Goal: Transaction & Acquisition: Obtain resource

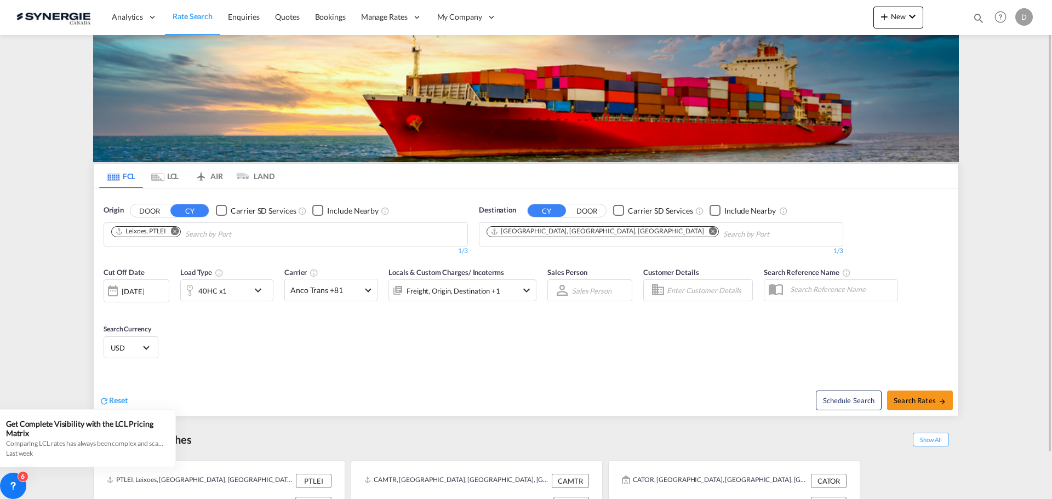
click at [980, 17] on md-icon "icon-magnify" at bounding box center [979, 18] width 12 height 12
click at [798, 22] on select "Bookings Quotes Enquiries" at bounding box center [804, 18] width 52 height 20
select select "Quotes"
click at [778, 8] on select "Bookings Quotes Enquiries" at bounding box center [804, 18] width 52 height 20
click at [873, 13] on input at bounding box center [896, 17] width 136 height 19
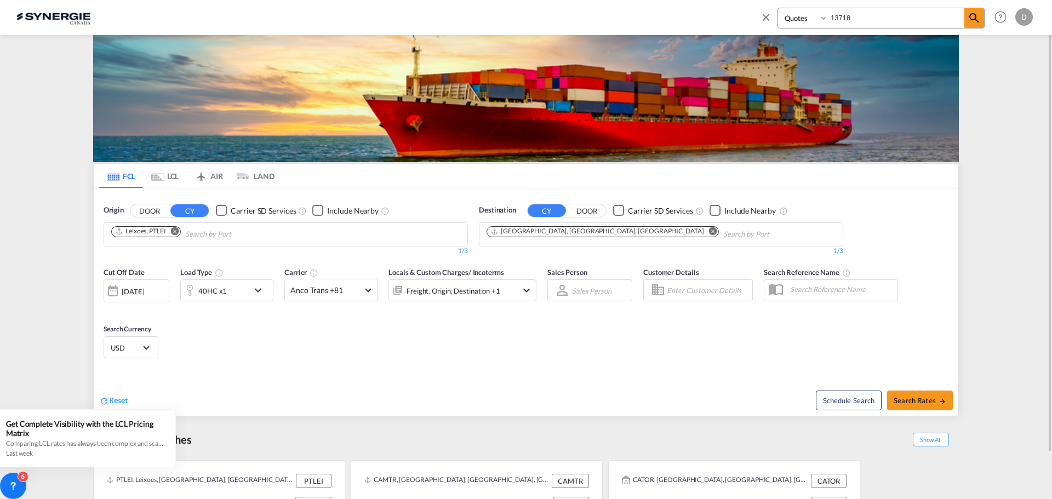
type input "13718"
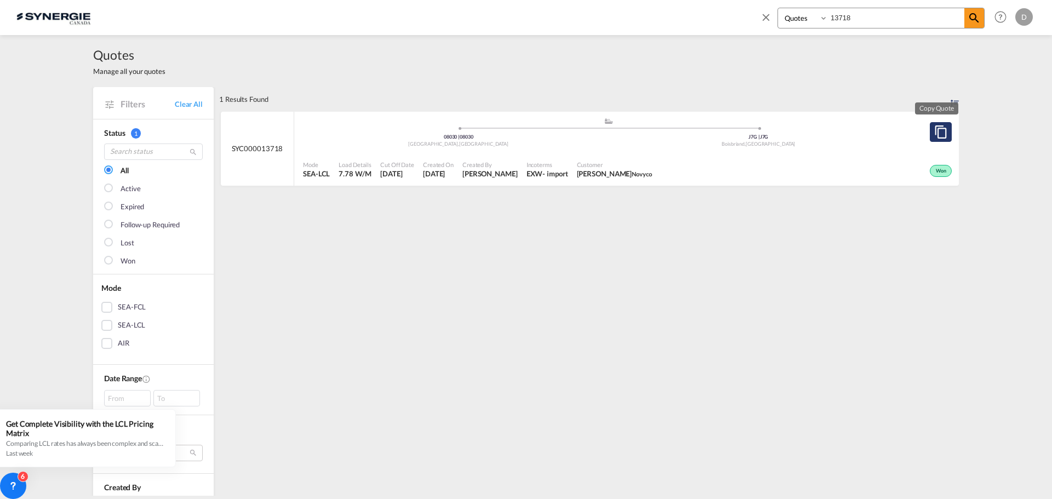
click at [937, 131] on md-icon "assets/icons/custom/copyQuote.svg" at bounding box center [940, 131] width 13 height 13
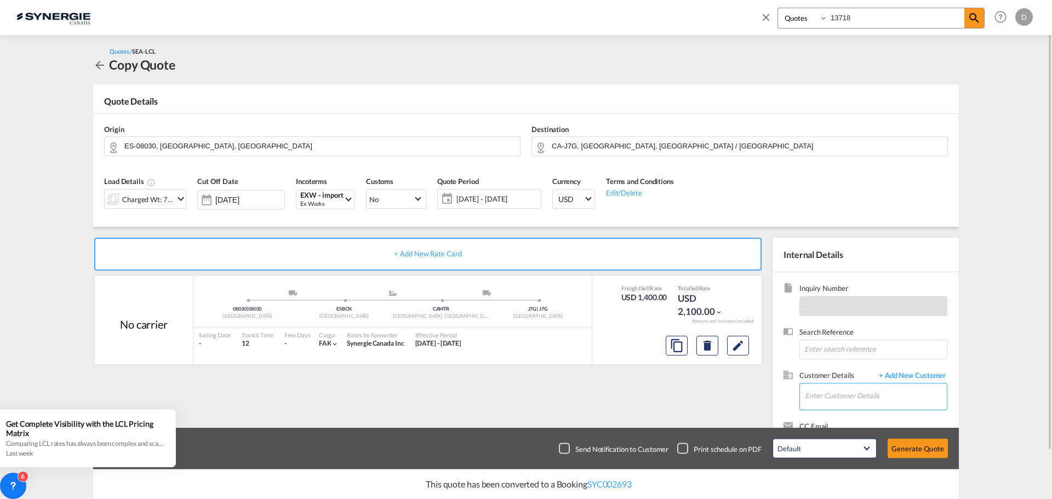
click at [882, 399] on input "Enter Customer Details" at bounding box center [876, 396] width 142 height 25
click at [866, 371] on div "OPHELIE CLEMENT [EMAIL_ADDRESS][DOMAIN_NAME] | Novyco" at bounding box center [875, 369] width 142 height 30
type input "Novyco, [PERSON_NAME], [PERSON_NAME][EMAIL_ADDRESS][DOMAIN_NAME]"
click at [740, 347] on md-icon "Edit" at bounding box center [737, 345] width 13 height 13
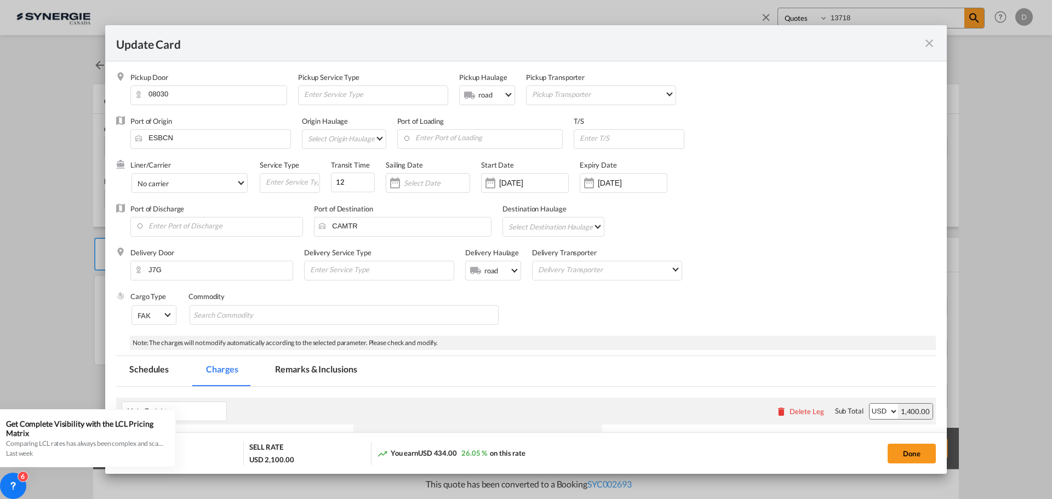
select select "per_shipment"
select select "per_hbl"
select select "per_shipment"
select select "per_bl"
select select "flat"
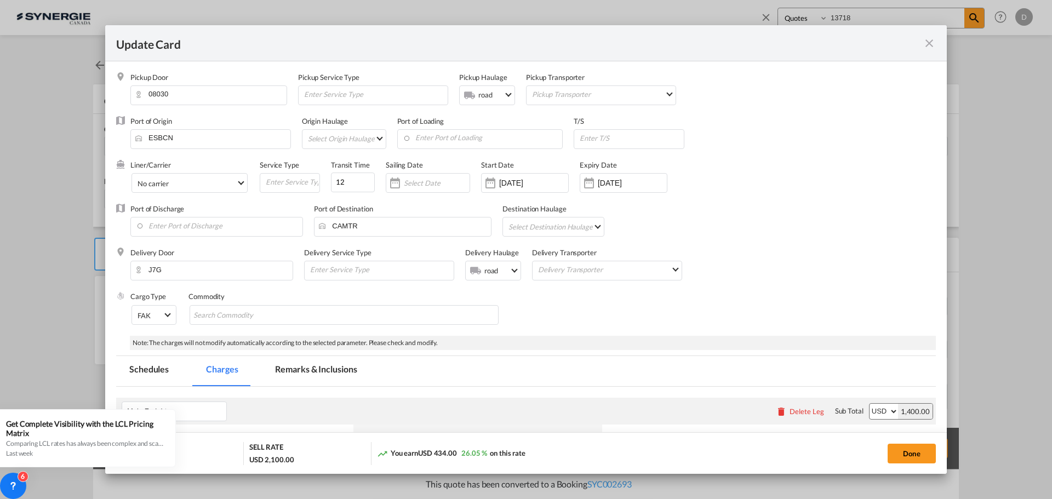
select select "per_bl"
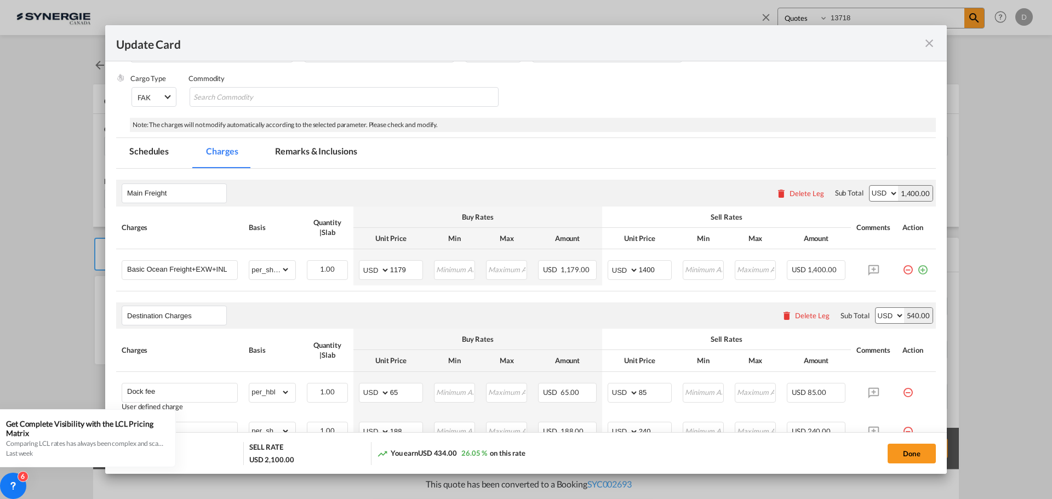
scroll to position [215, 0]
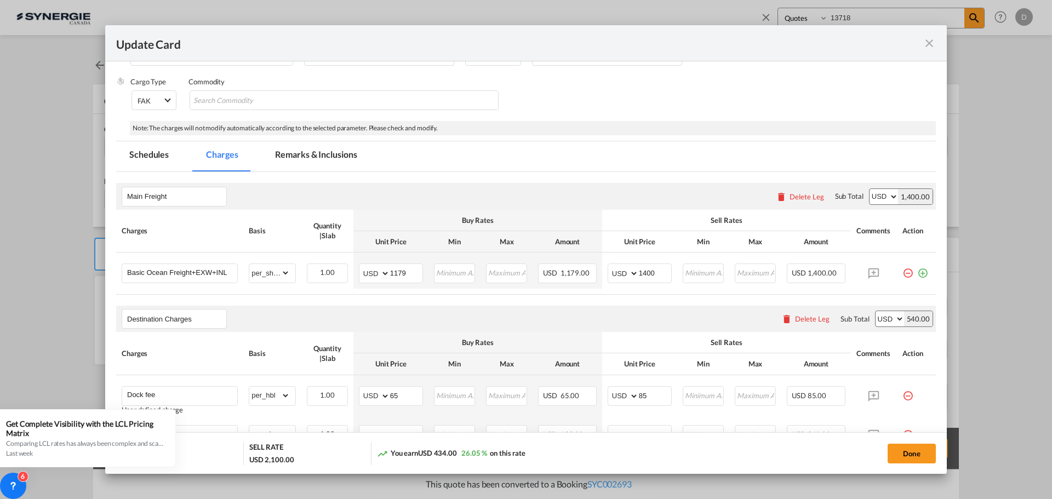
click at [930, 44] on md-icon "icon-close fg-AAA8AD m-0 pointer" at bounding box center [929, 43] width 13 height 13
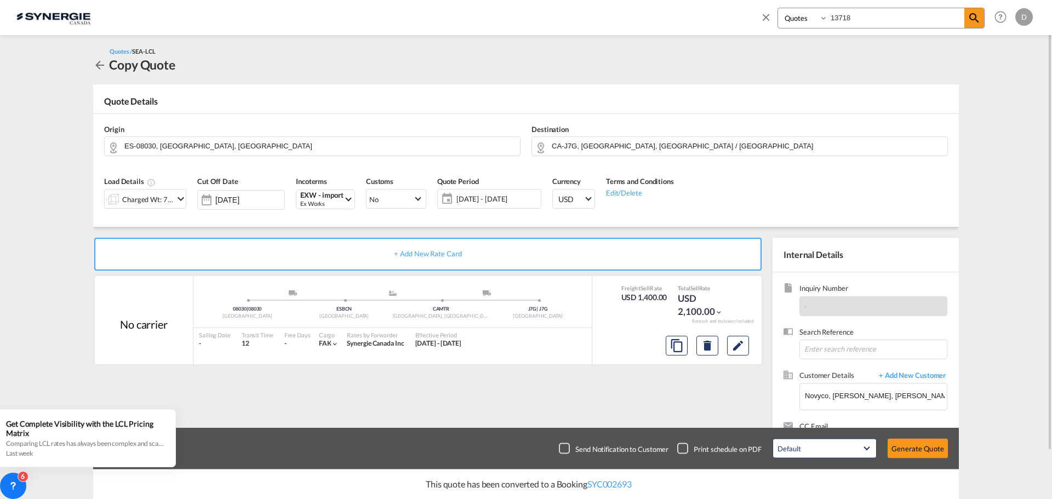
click at [179, 196] on md-icon "icon-chevron-down" at bounding box center [180, 198] width 13 height 13
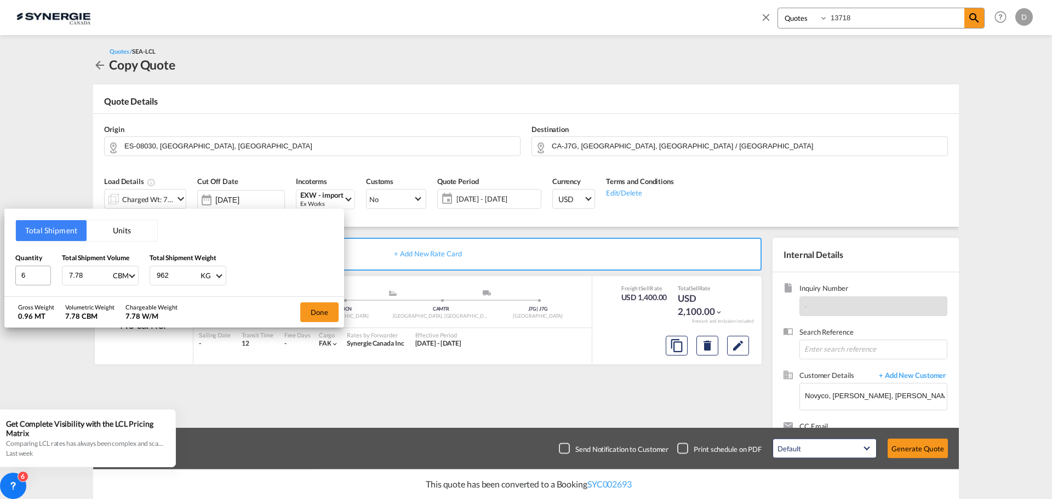
drag, startPoint x: 84, startPoint y: 274, endPoint x: 36, endPoint y: 273, distance: 48.8
click at [36, 273] on div "Quantity 6 Total Shipment Volume 7.78 CBM CBM CFT Total Shipment Weight 962 KG …" at bounding box center [174, 269] width 318 height 33
type input "9.725"
click at [321, 311] on button "Done" at bounding box center [319, 312] width 38 height 20
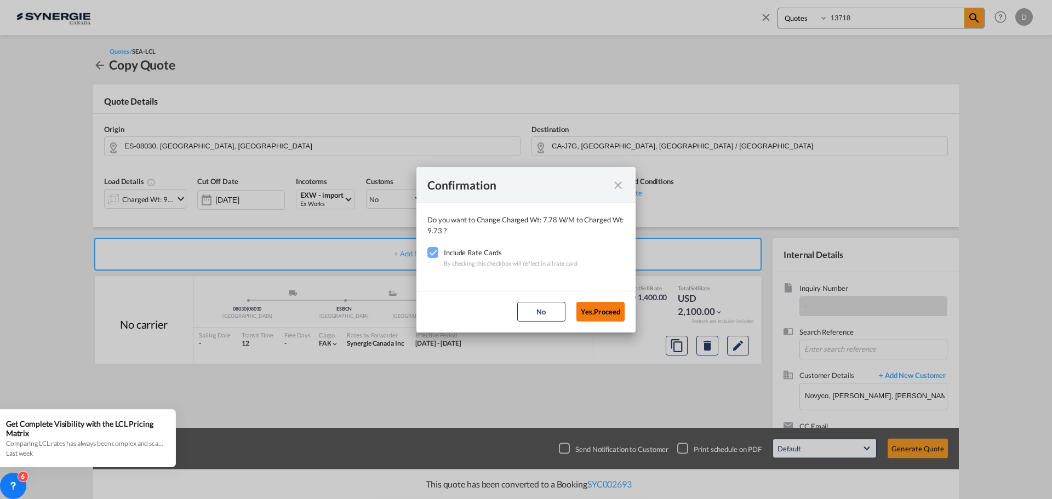
click at [591, 310] on button "Yes,Proceed" at bounding box center [600, 312] width 48 height 20
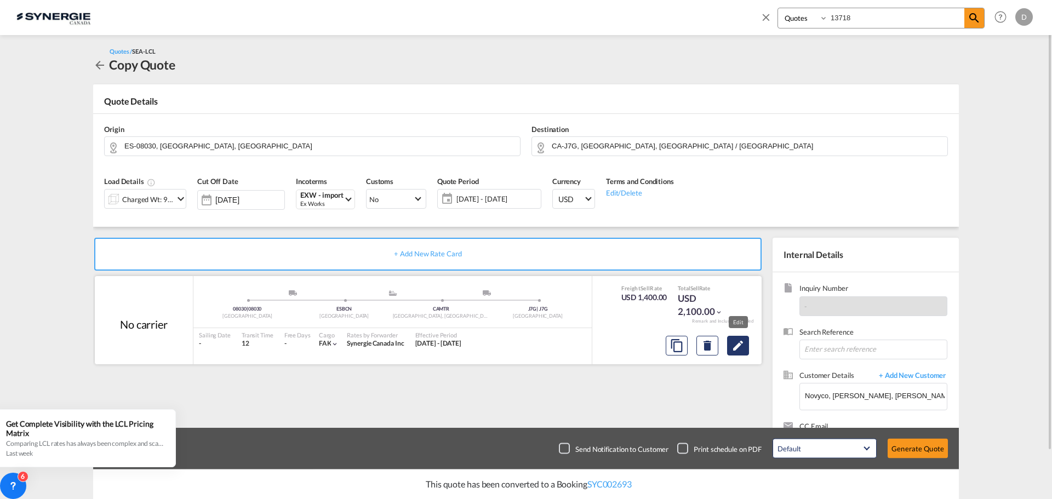
click at [735, 345] on md-icon "Edit" at bounding box center [737, 345] width 13 height 13
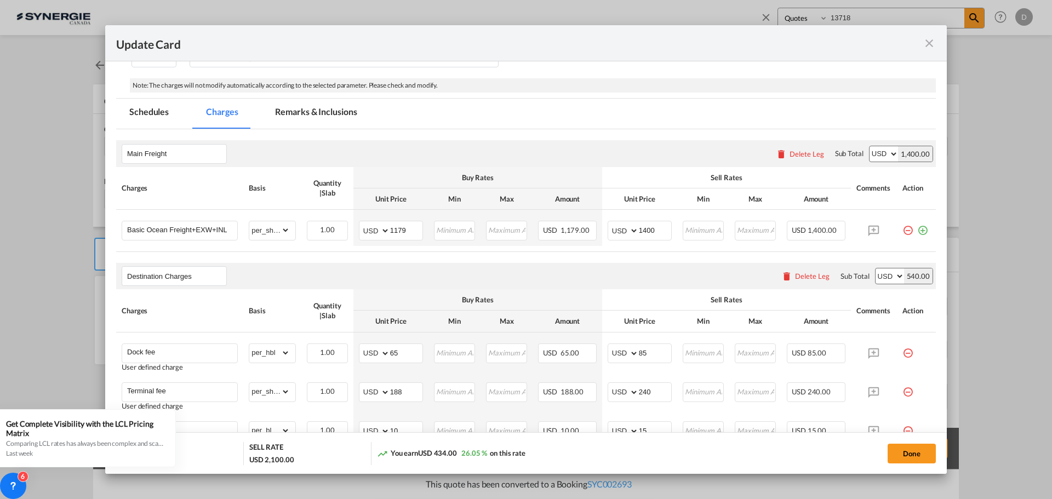
scroll to position [329, 0]
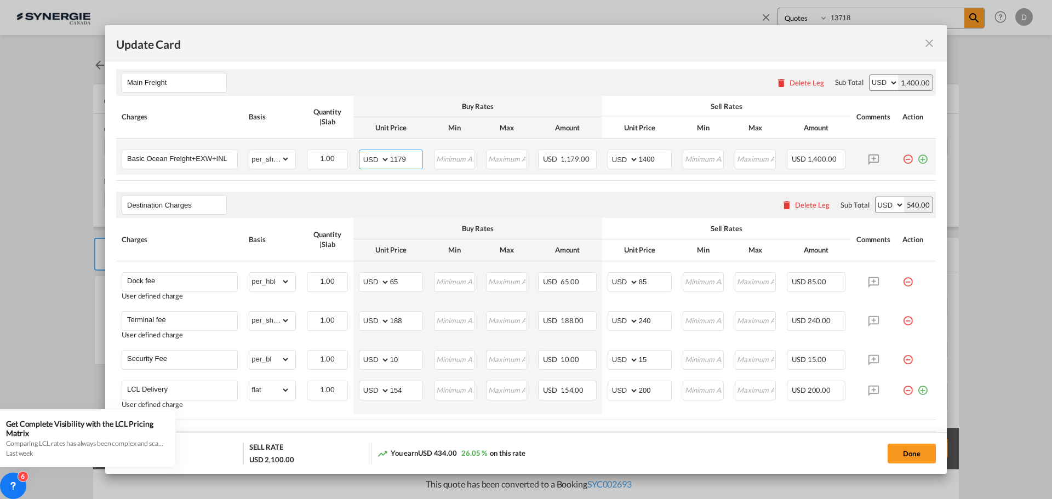
click at [398, 160] on input "1179" at bounding box center [406, 158] width 32 height 16
type input "1449"
click at [647, 157] on input "1750" at bounding box center [655, 158] width 32 height 16
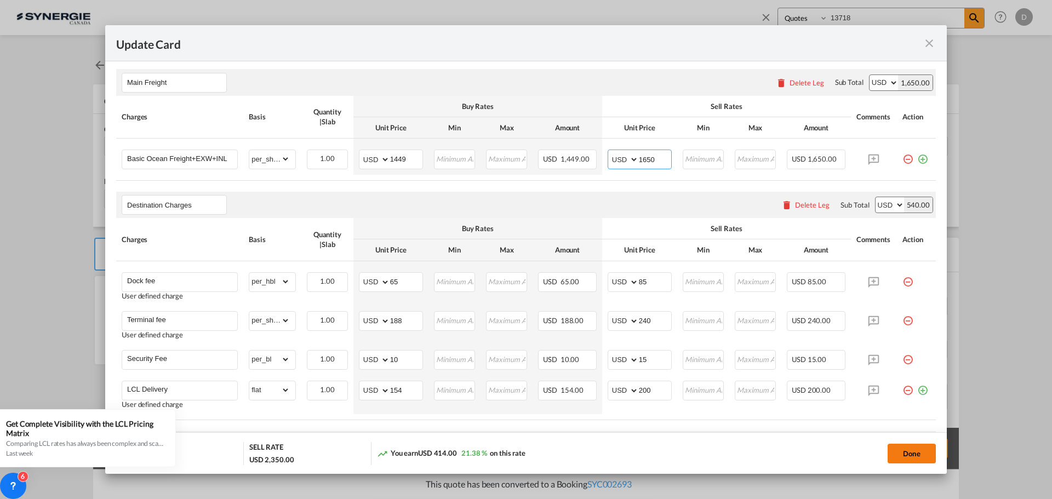
type input "1650"
click at [920, 450] on button "Done" at bounding box center [912, 454] width 48 height 20
type input "[DATE]"
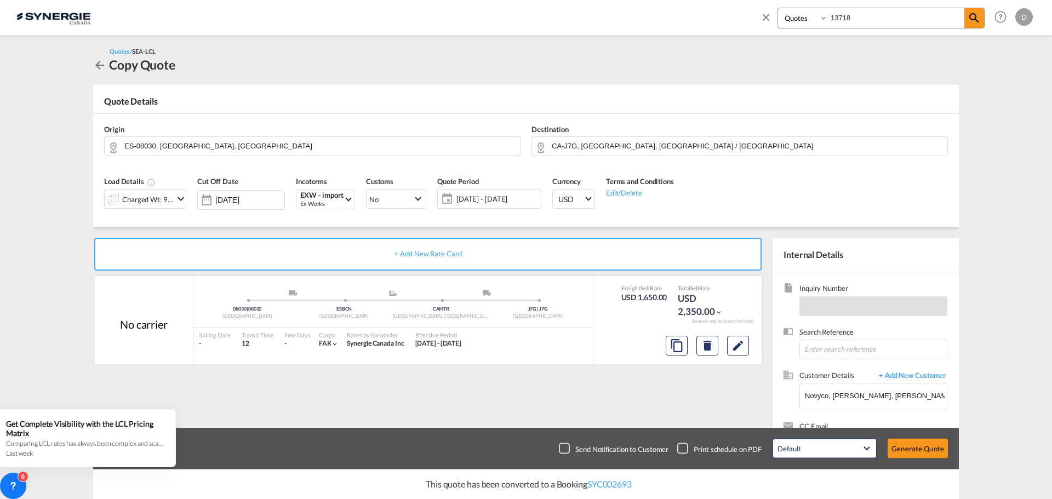
click at [916, 451] on button "Generate Quote" at bounding box center [918, 449] width 60 height 20
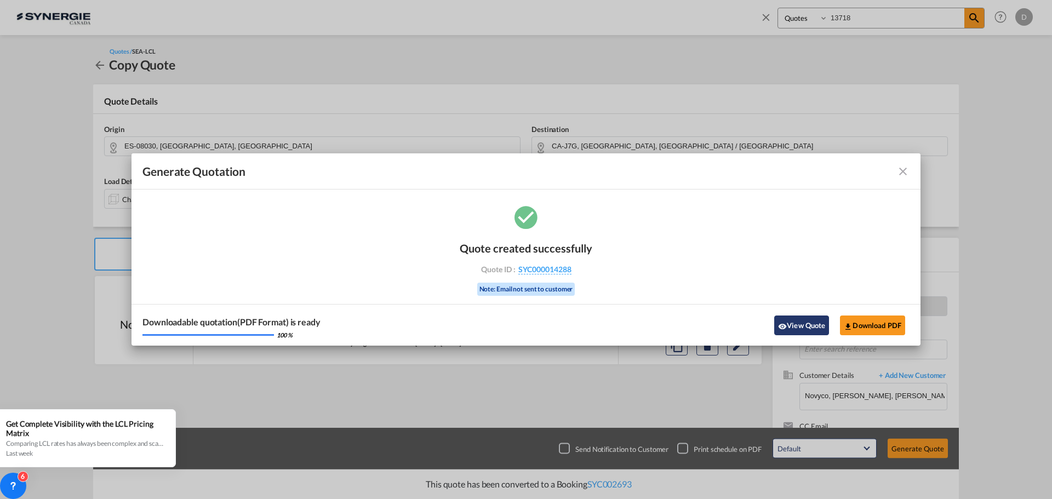
click at [788, 319] on button "View Quote" at bounding box center [801, 326] width 55 height 20
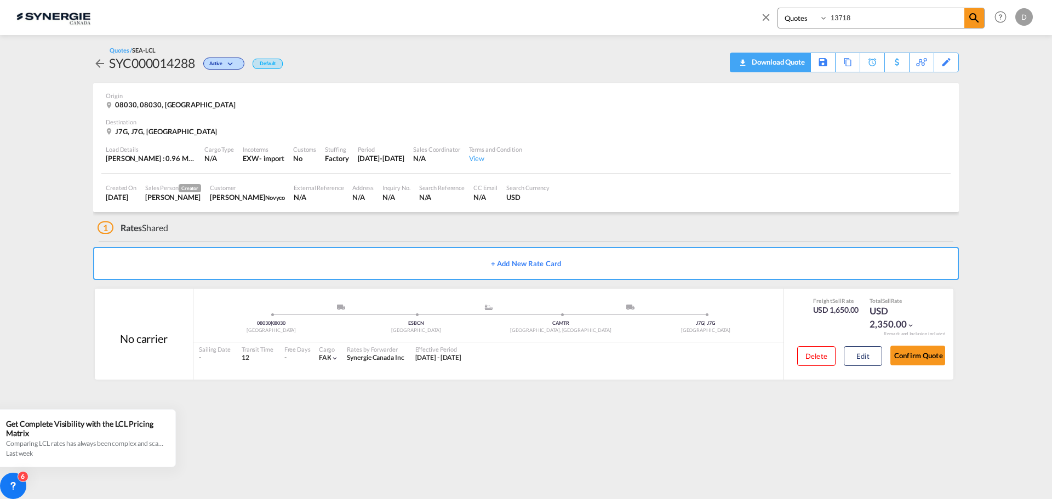
click at [798, 58] on div "Download Quote" at bounding box center [777, 62] width 56 height 18
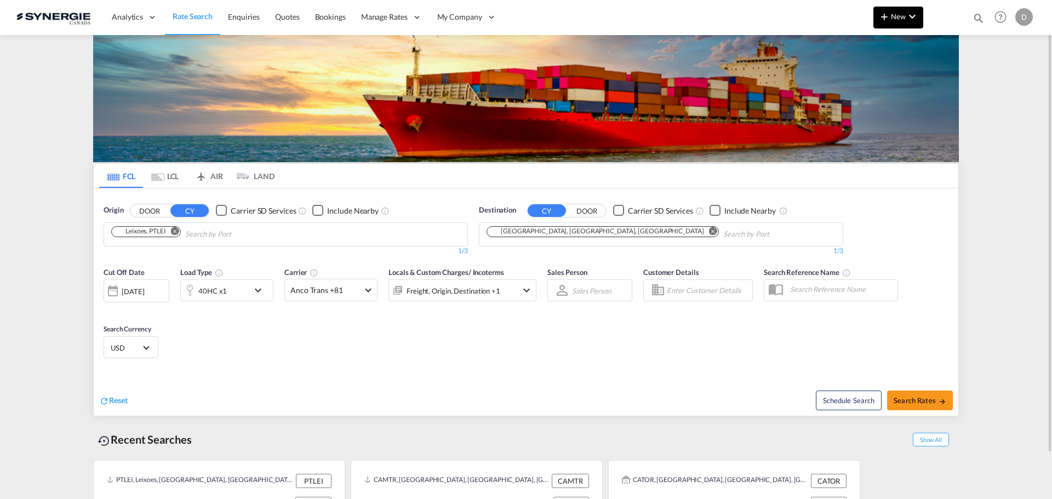
click at [897, 16] on span "New" at bounding box center [898, 16] width 41 height 9
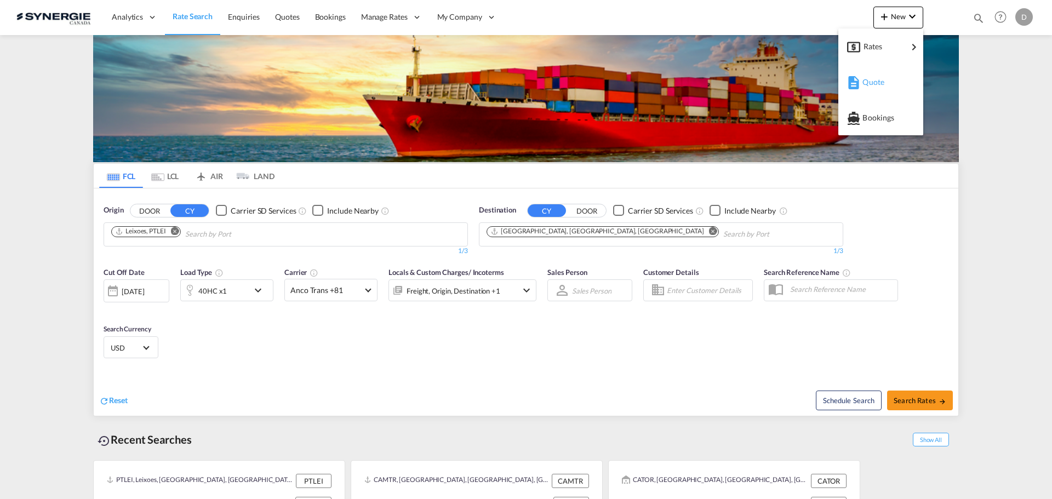
click at [874, 81] on span "Quote" at bounding box center [868, 82] width 12 height 22
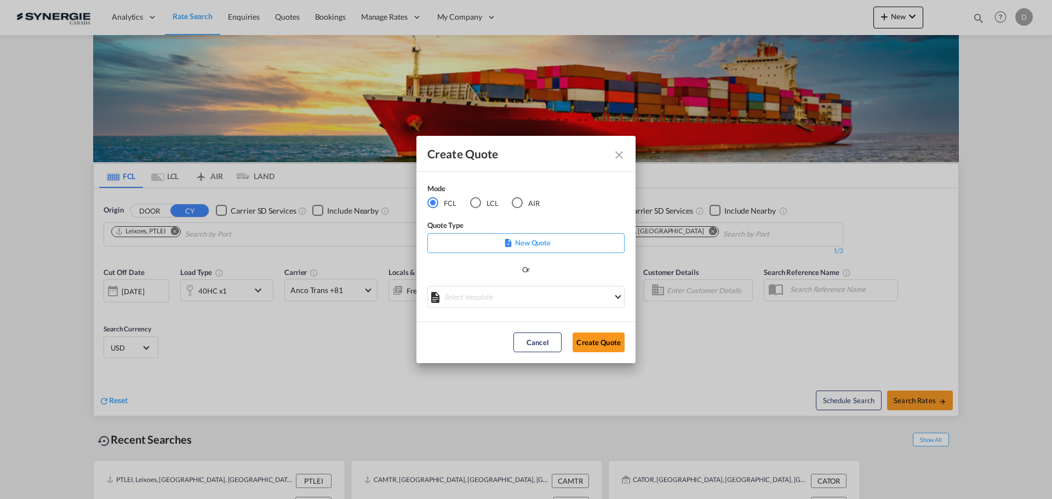
click at [621, 153] on md-icon "Close dialog" at bounding box center [619, 154] width 13 height 13
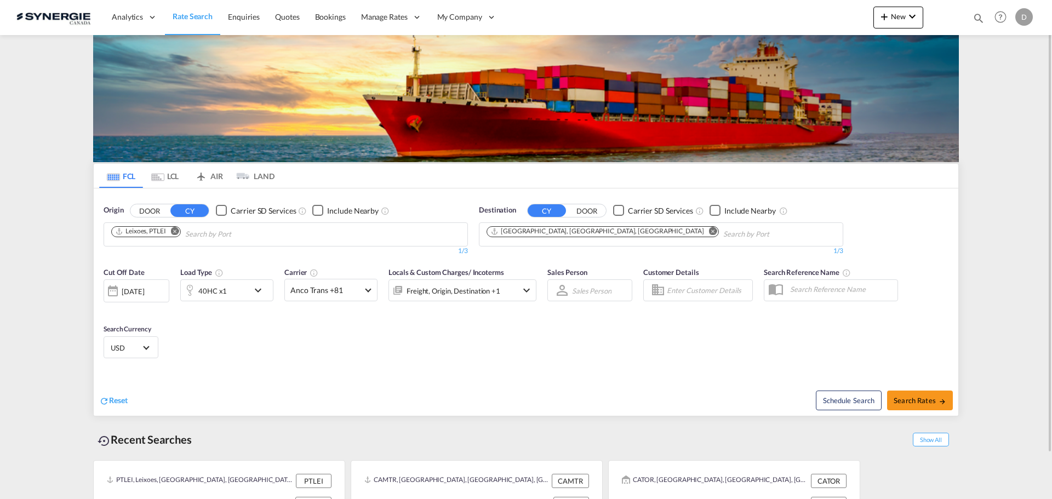
click at [977, 13] on md-icon "icon-magnify" at bounding box center [979, 18] width 12 height 12
drag, startPoint x: 797, startPoint y: 18, endPoint x: 797, endPoint y: 26, distance: 8.2
click at [797, 24] on select "Bookings Quotes Enquiries" at bounding box center [804, 18] width 52 height 20
select select "Quotes"
click at [778, 8] on select "Bookings Quotes Enquiries" at bounding box center [804, 18] width 52 height 20
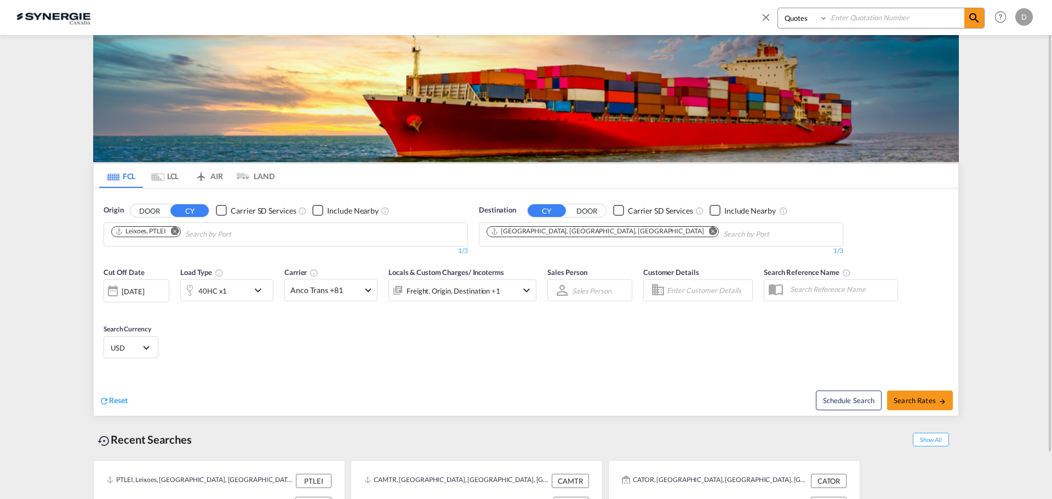
click at [864, 19] on input at bounding box center [896, 17] width 136 height 19
type input "13718"
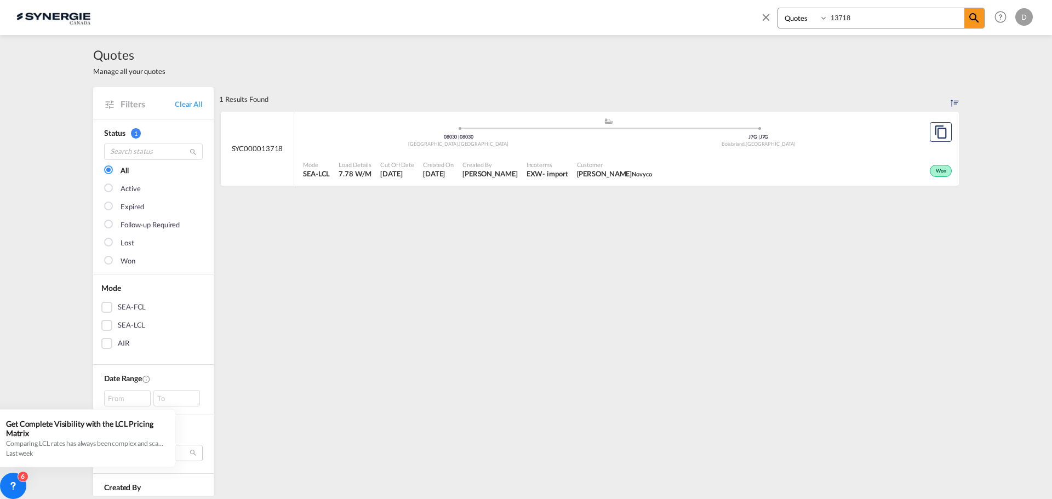
click at [610, 170] on span "OPHELIE CLEMENT Novyco" at bounding box center [614, 174] width 75 height 10
